Goal: Information Seeking & Learning: Learn about a topic

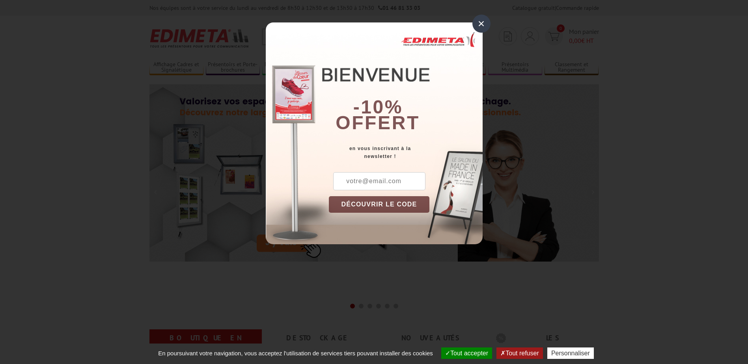
click at [480, 23] on div "×" at bounding box center [481, 24] width 18 height 18
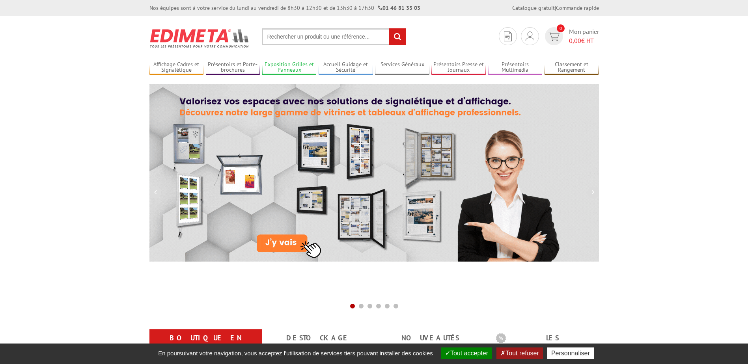
click at [298, 71] on link "Exposition Grilles et Panneaux" at bounding box center [289, 67] width 54 height 13
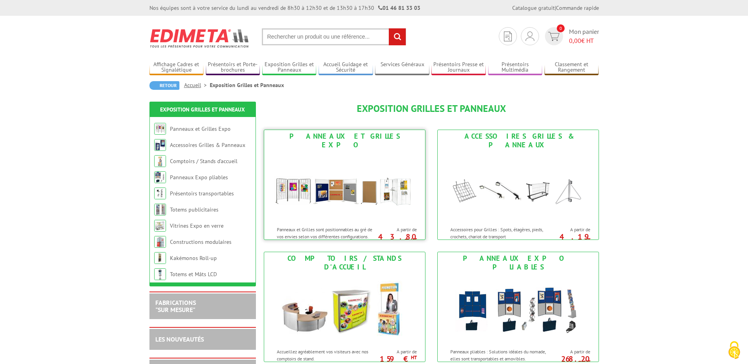
click at [313, 181] on img at bounding box center [345, 186] width 146 height 71
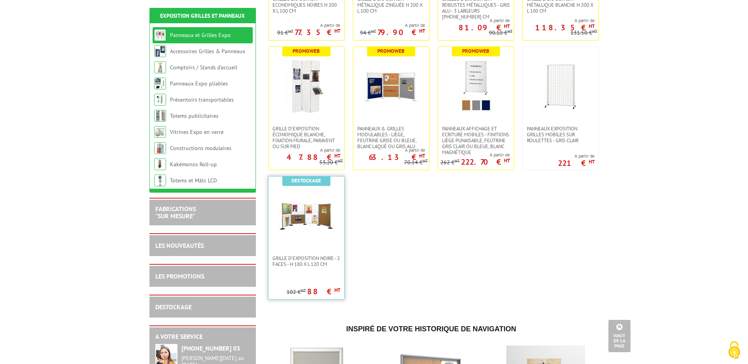
scroll to position [236, 0]
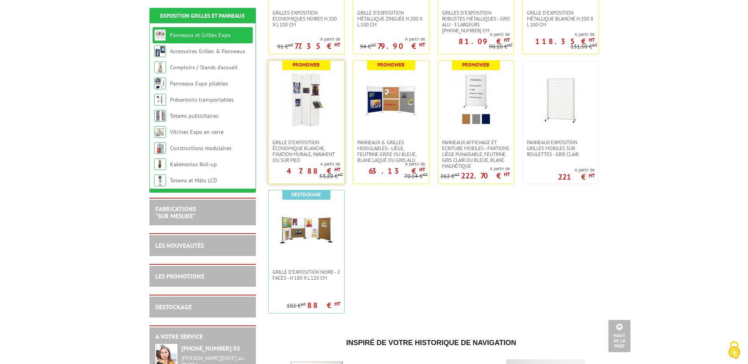
click at [300, 110] on img at bounding box center [306, 100] width 55 height 55
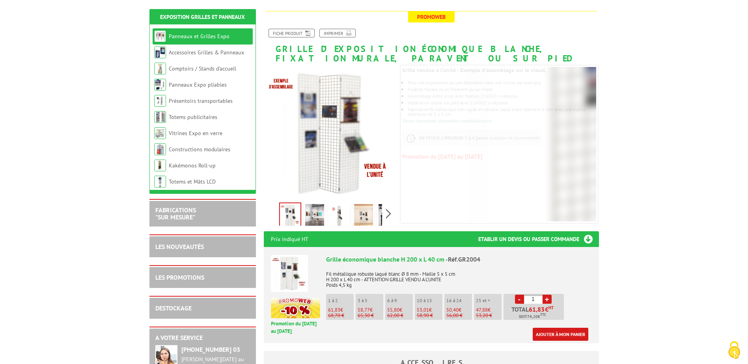
scroll to position [79, 0]
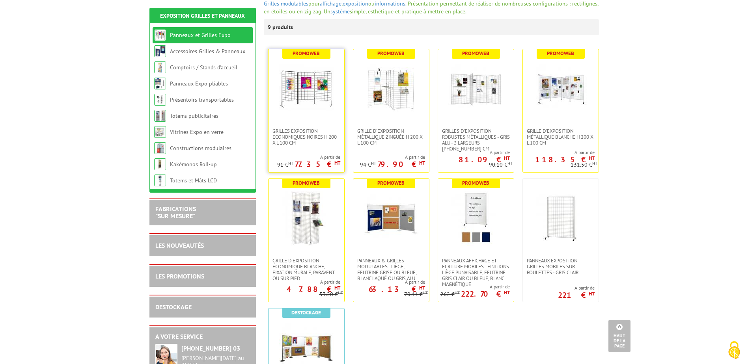
scroll to position [79, 0]
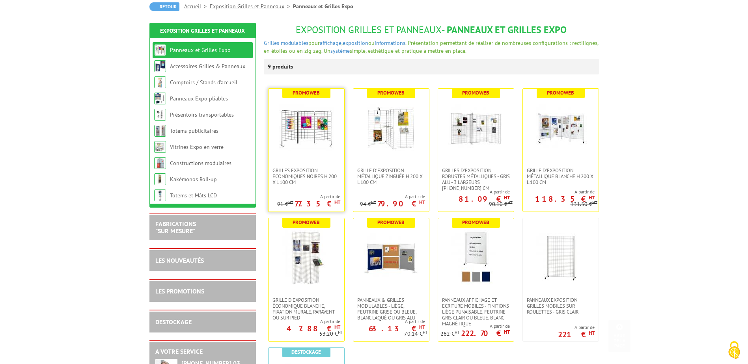
click at [315, 136] on img at bounding box center [306, 127] width 55 height 55
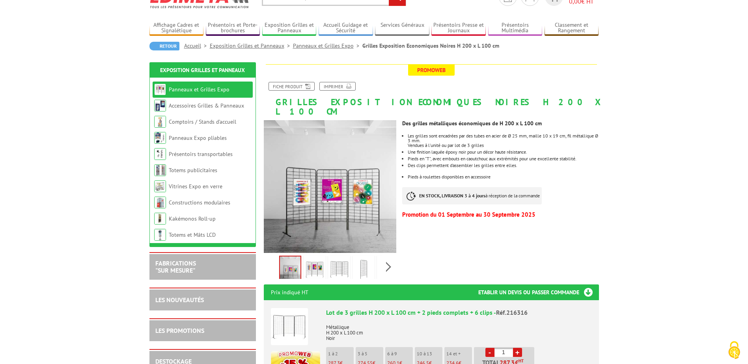
scroll to position [79, 0]
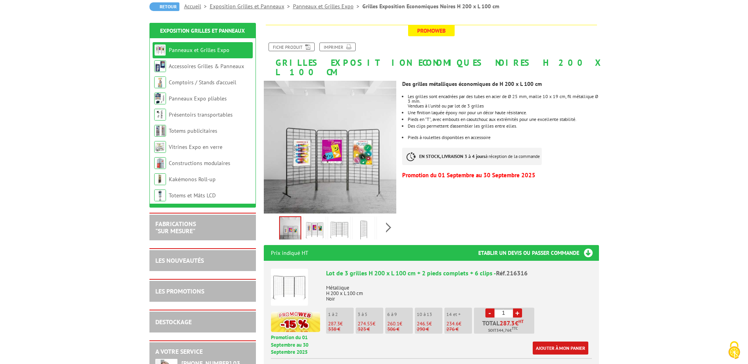
click at [365, 218] on img at bounding box center [363, 230] width 19 height 24
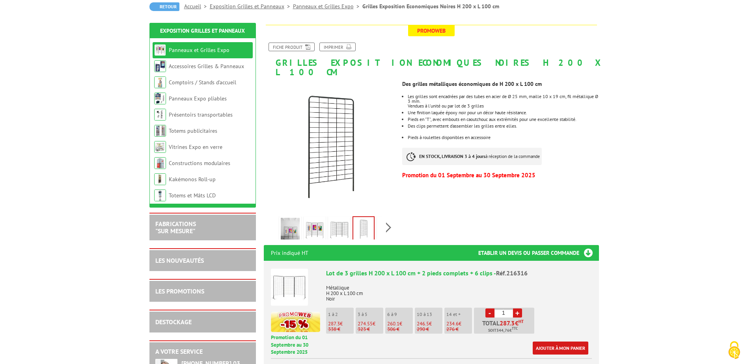
click at [342, 221] on img at bounding box center [338, 230] width 19 height 24
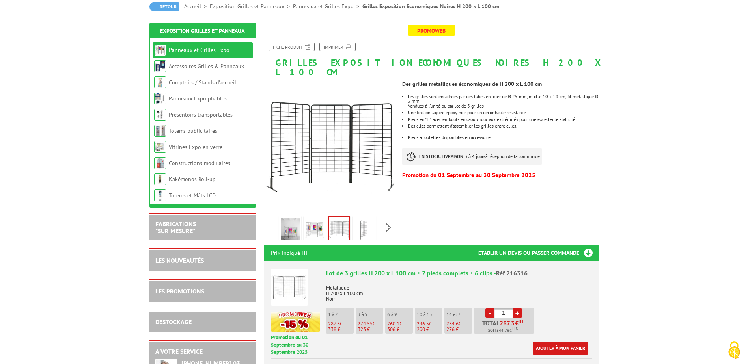
click at [320, 222] on img at bounding box center [314, 230] width 19 height 24
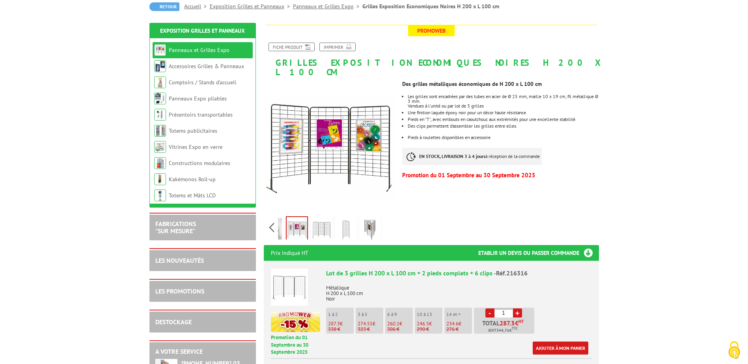
click at [390, 216] on div "Previous Next" at bounding box center [330, 228] width 133 height 28
click at [370, 218] on img at bounding box center [370, 230] width 19 height 24
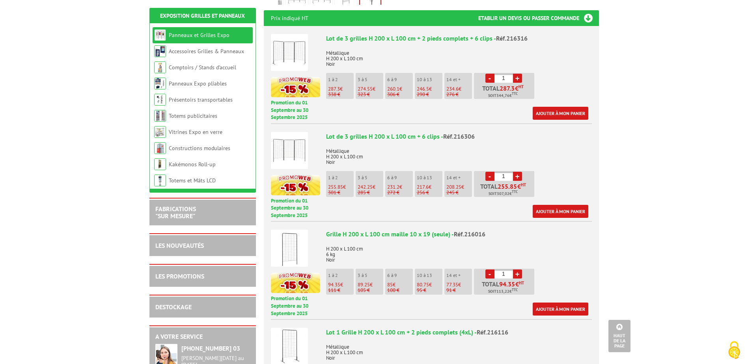
scroll to position [315, 0]
